Goal: Transaction & Acquisition: Purchase product/service

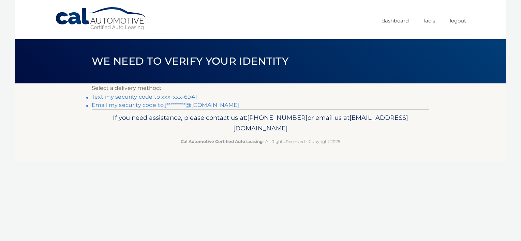
click at [183, 98] on link "Text my security code to xxx-xxx-6941" at bounding box center [144, 97] width 105 height 6
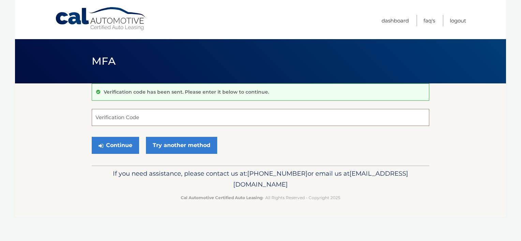
click at [179, 113] on input "Verification Code" at bounding box center [260, 117] width 337 height 17
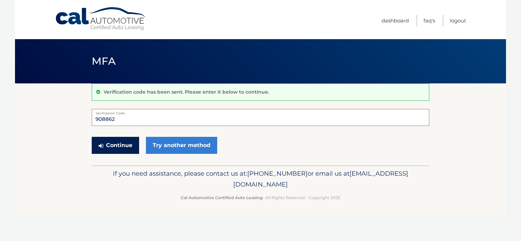
type input "908862"
click at [124, 140] on button "Continue" at bounding box center [115, 145] width 47 height 17
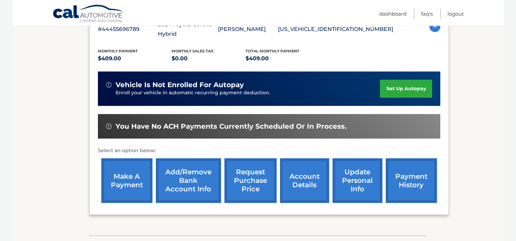
scroll to position [136, 0]
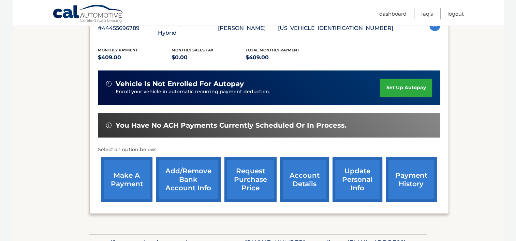
click at [116, 183] on link "make a payment" at bounding box center [126, 179] width 51 height 45
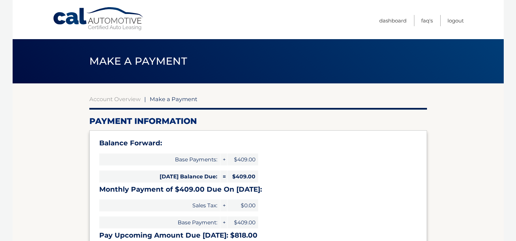
select select "ZGYzYmM0ZmItY2RjNS00ZWI2LTllMzctMGJkZGM3ZDlhZTgw"
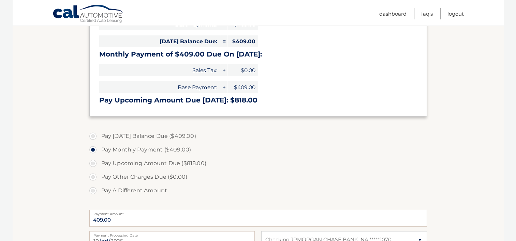
scroll to position [136, 0]
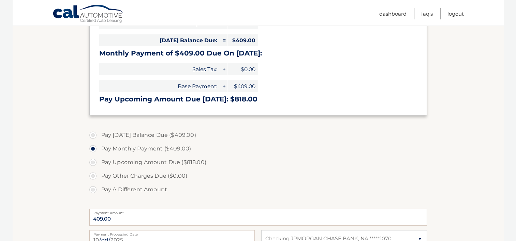
click at [94, 135] on label "Pay Today's Balance Due ($409.00)" at bounding box center [257, 135] width 337 height 14
click at [94, 135] on input "Pay Today's Balance Due ($409.00)" at bounding box center [95, 133] width 7 height 11
radio input "true"
click at [252, 124] on section "Account Overview | Make a Payment Payment Information Balance Forward: Base Pay…" at bounding box center [257, 143] width 337 height 368
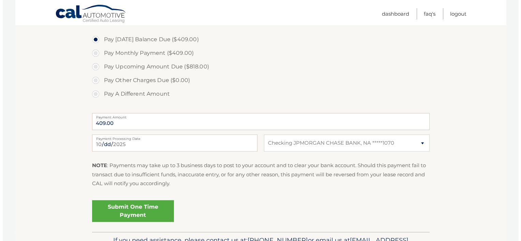
scroll to position [245, 0]
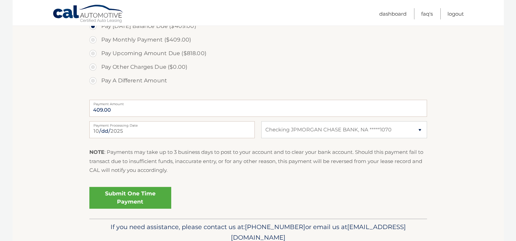
click at [144, 192] on link "Submit One Time Payment" at bounding box center [130, 198] width 82 height 22
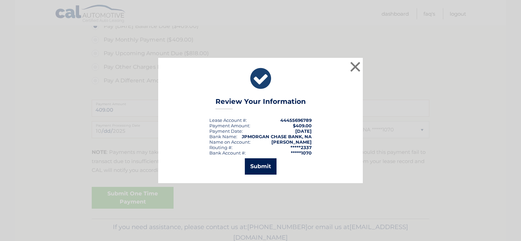
click at [259, 169] on button "Submit" at bounding box center [261, 166] width 32 height 16
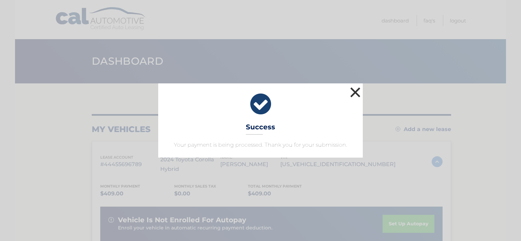
click at [357, 90] on button "×" at bounding box center [355, 93] width 14 height 14
